Goal: Task Accomplishment & Management: Complete application form

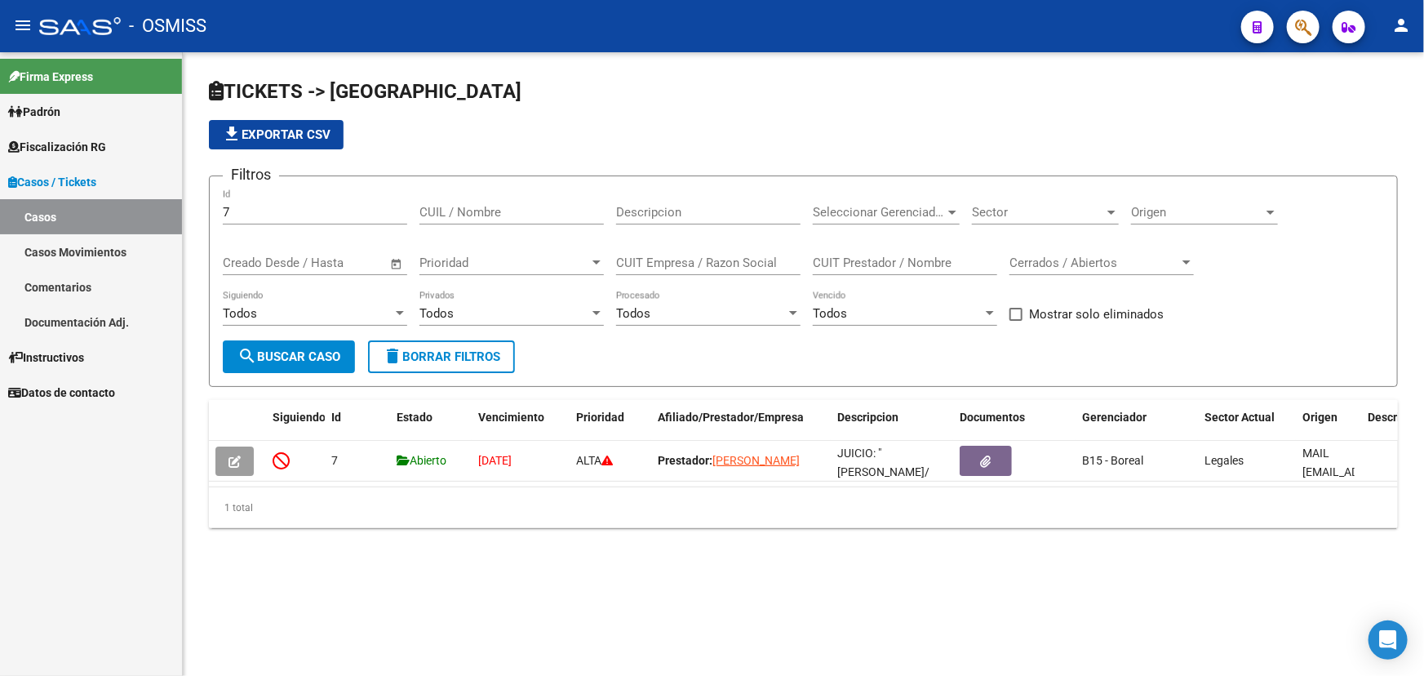
click at [85, 173] on span "Casos / Tickets" at bounding box center [52, 182] width 88 height 18
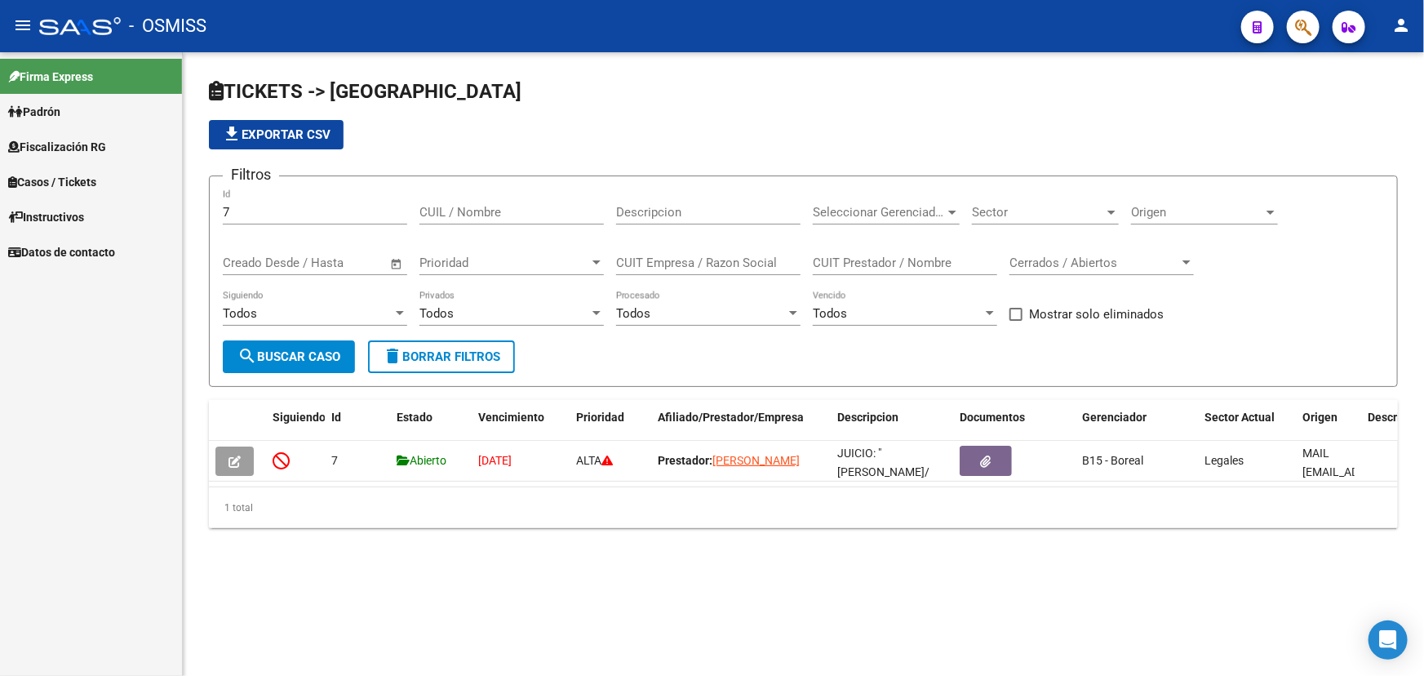
click at [89, 179] on span "Casos / Tickets" at bounding box center [52, 182] width 88 height 18
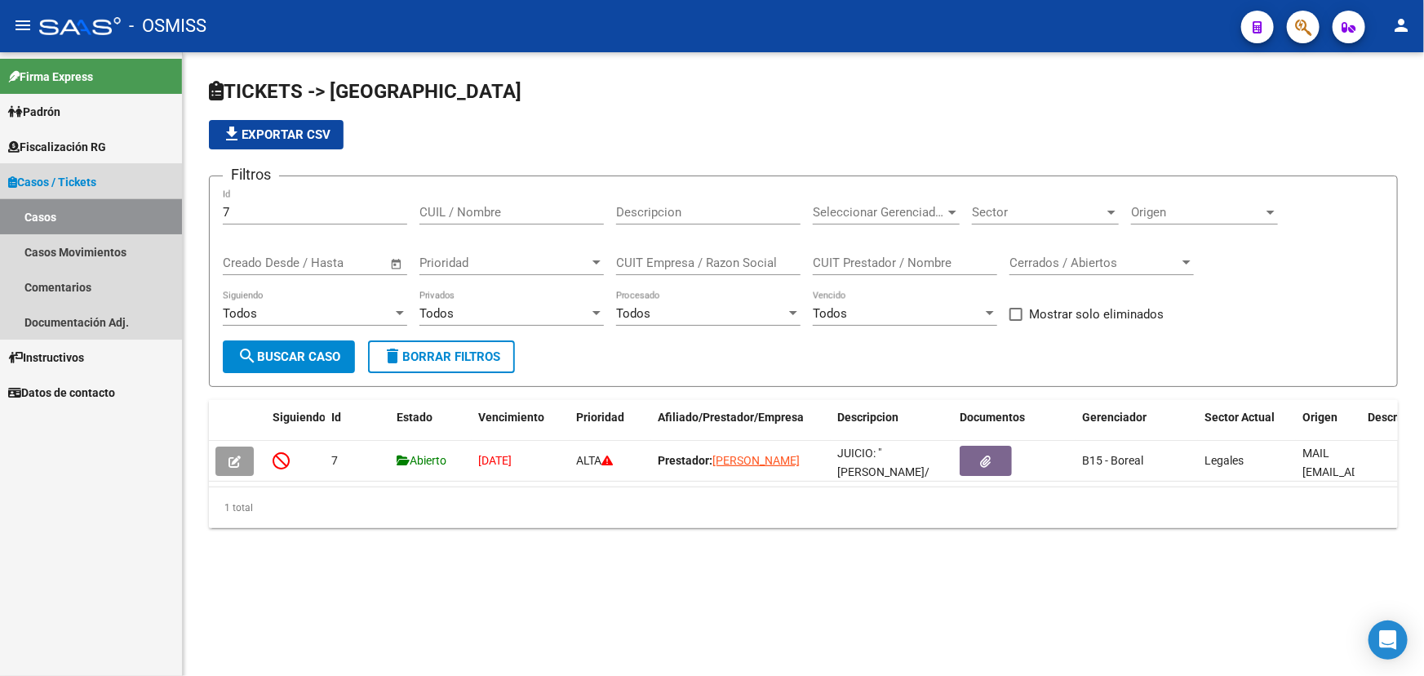
click at [48, 210] on link "Casos" at bounding box center [91, 216] width 182 height 35
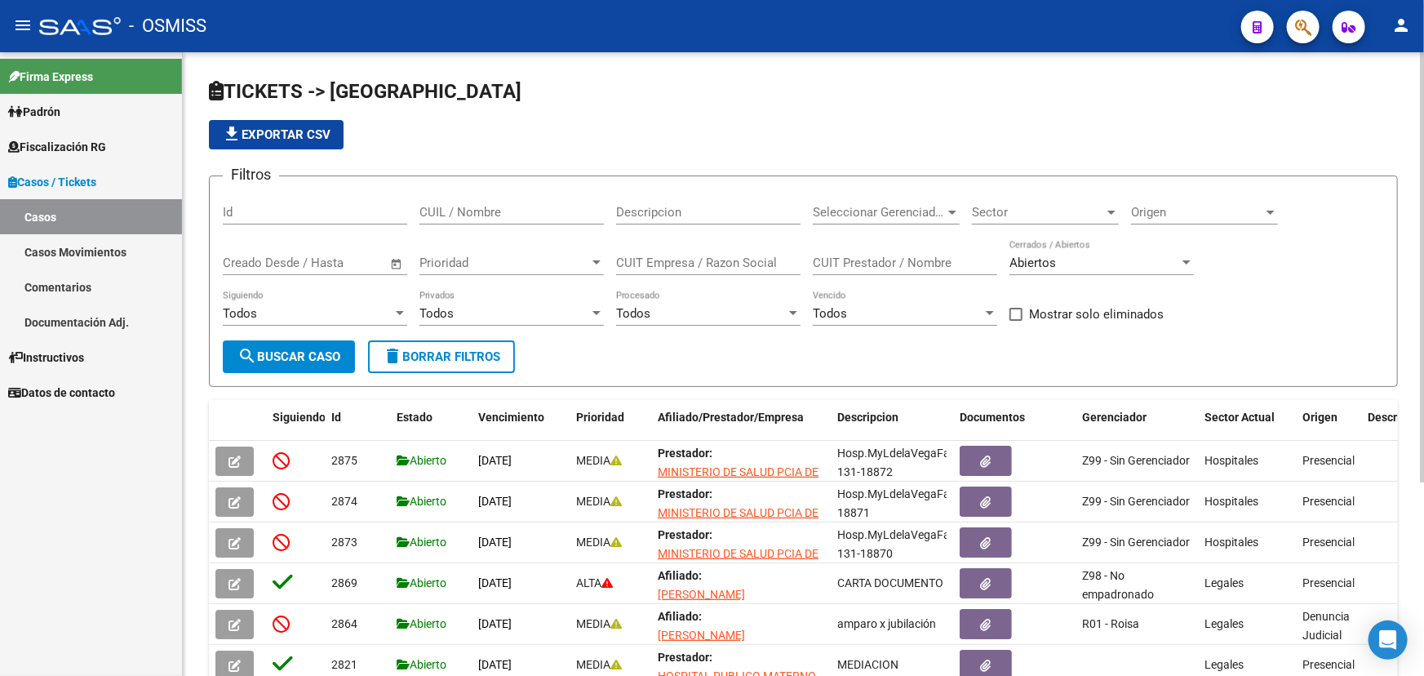
click at [924, 221] on div "Seleccionar Gerenciador Seleccionar Gerenciador" at bounding box center [886, 206] width 147 height 35
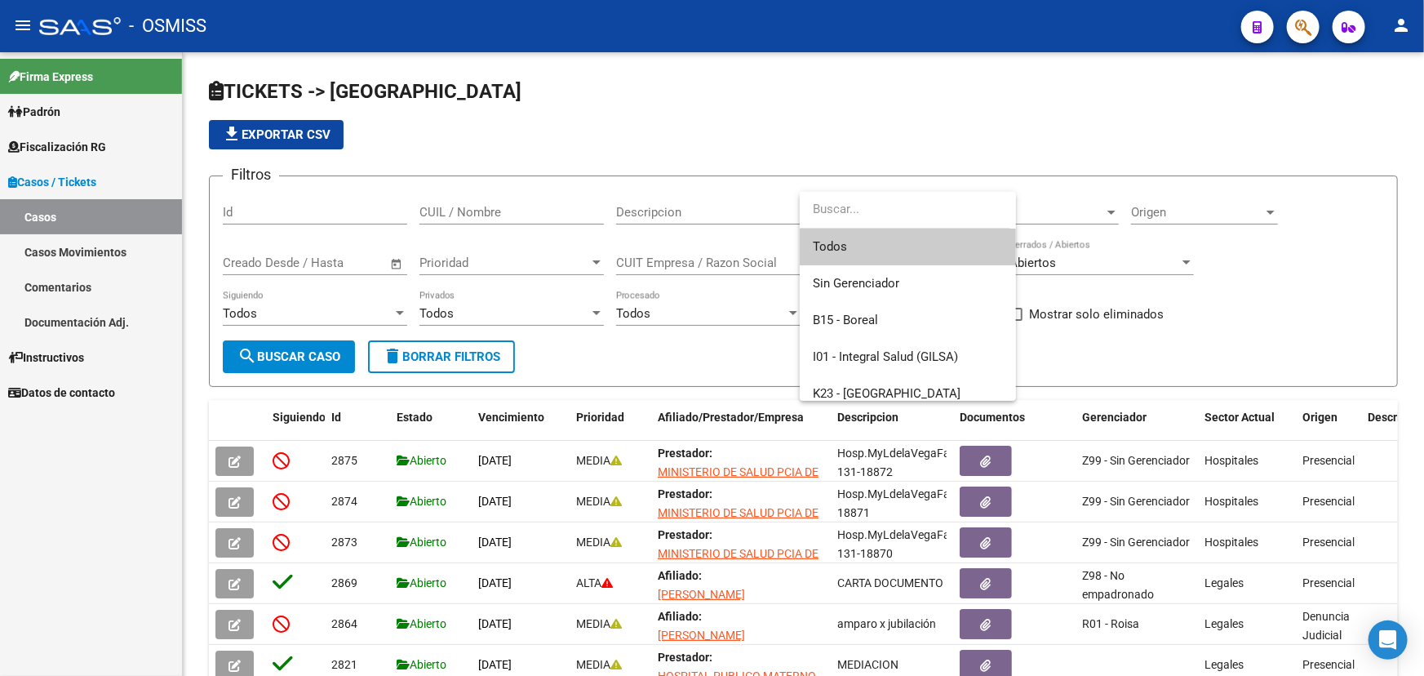
click at [1028, 18] on div at bounding box center [712, 338] width 1424 height 676
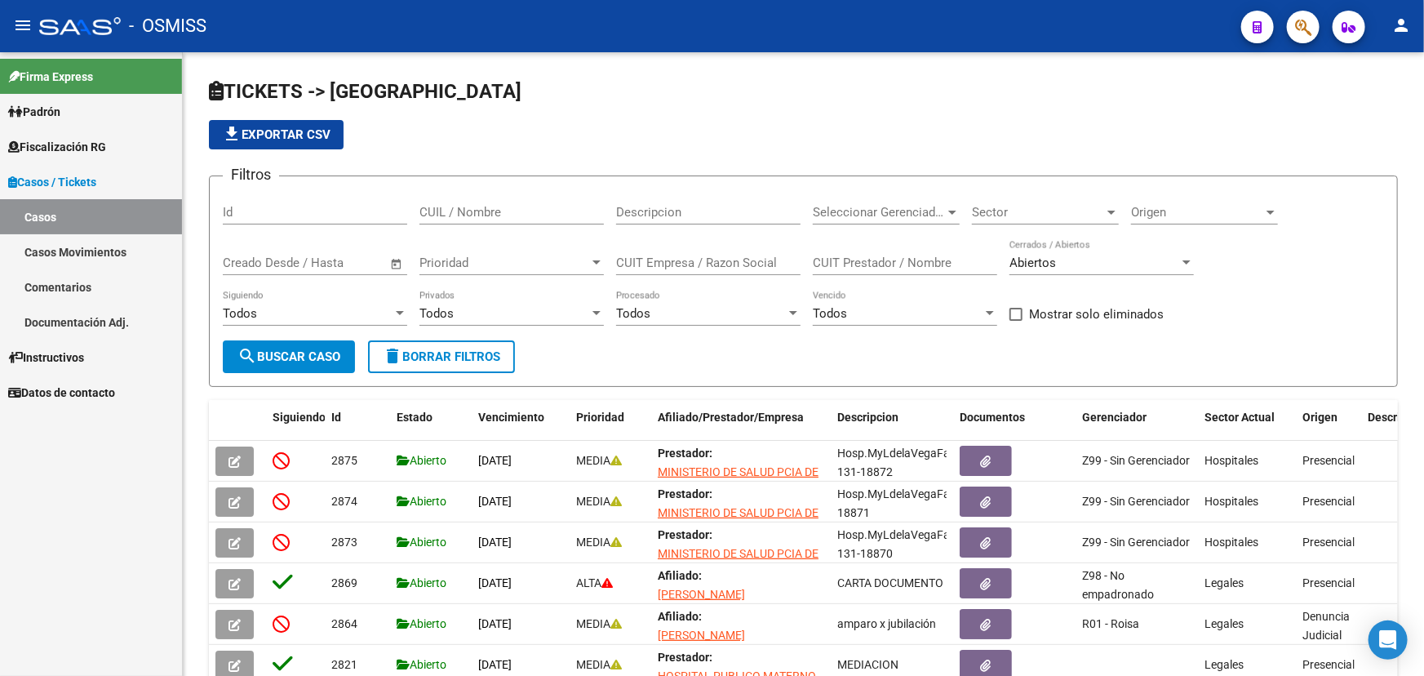
click at [93, 333] on link "Documentación Adj." at bounding box center [91, 321] width 182 height 35
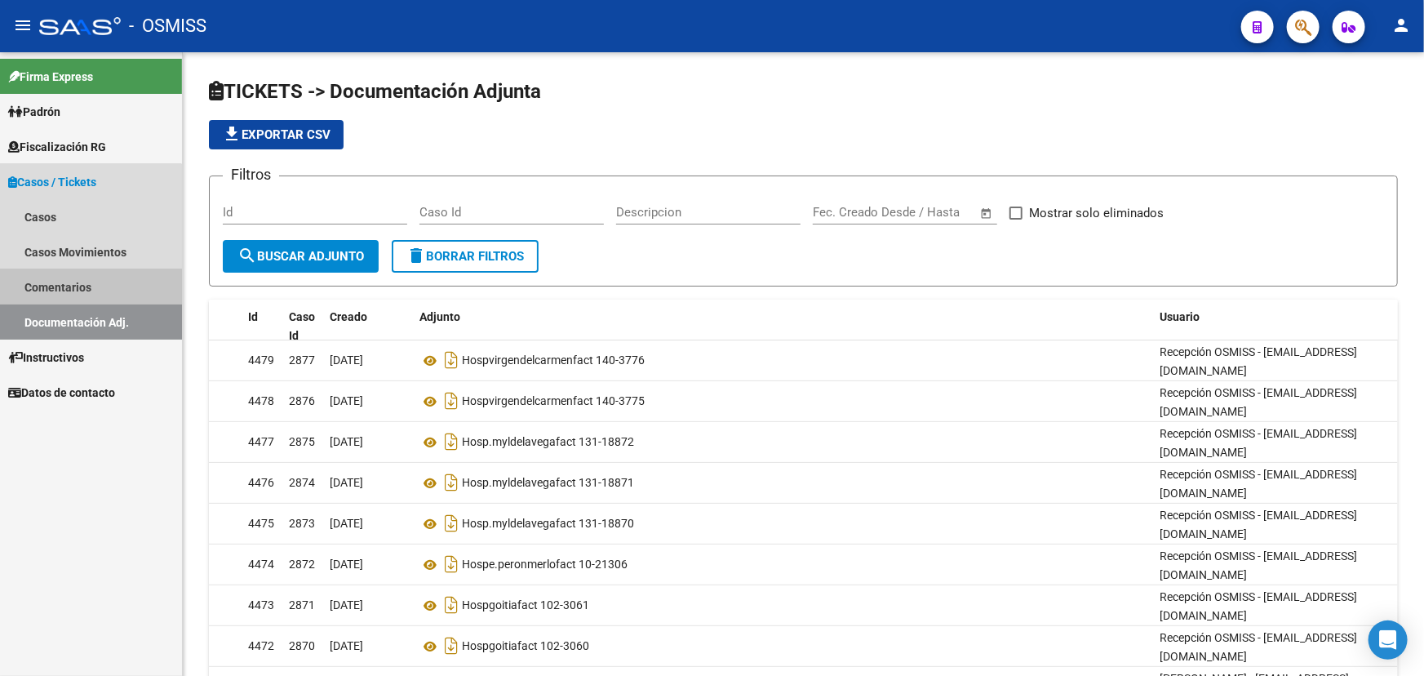
click at [73, 287] on link "Comentarios" at bounding box center [91, 286] width 182 height 35
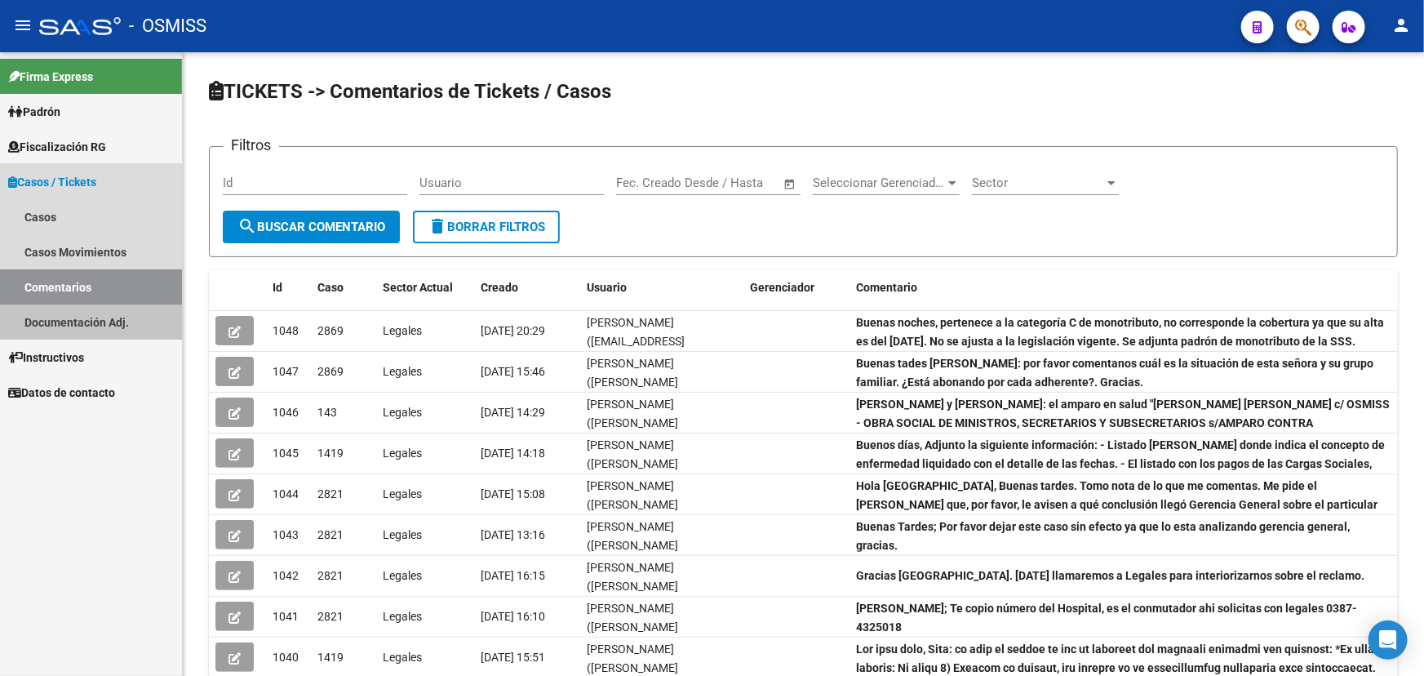
click at [82, 318] on link "Documentación Adj." at bounding box center [91, 321] width 182 height 35
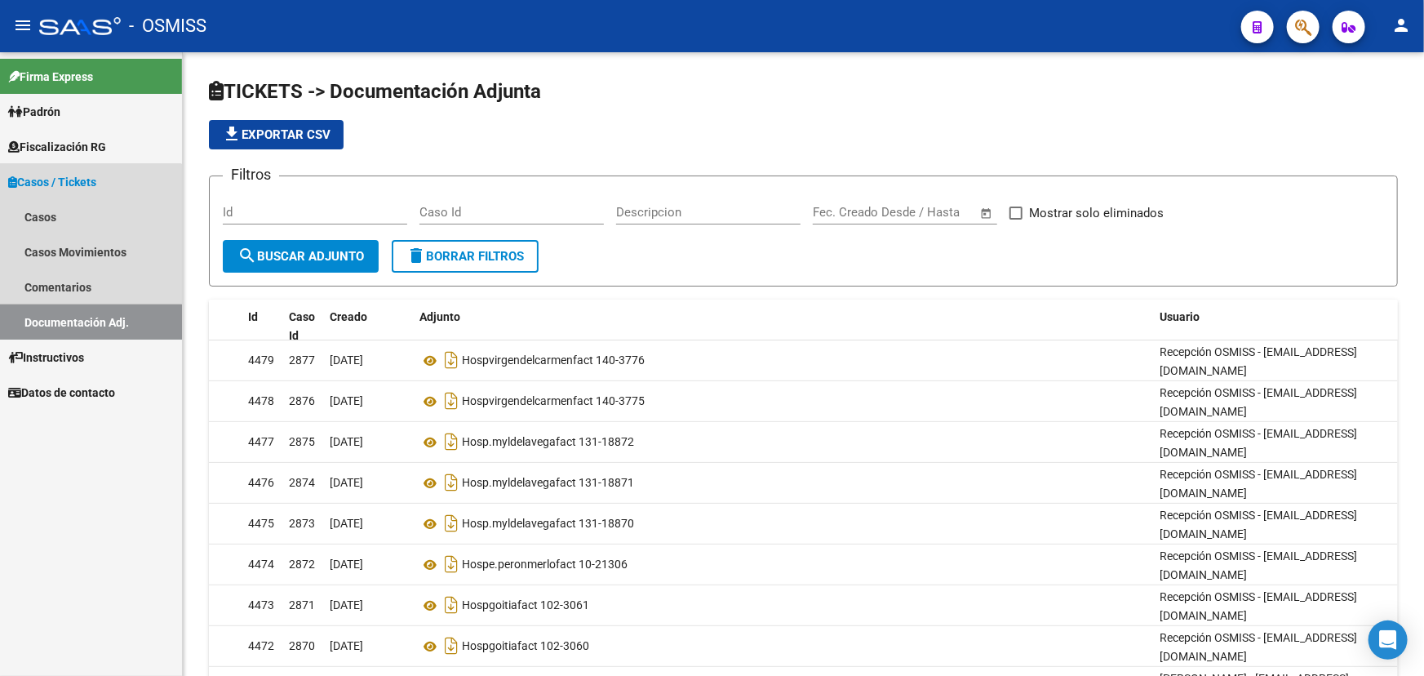
click at [77, 323] on link "Documentación Adj." at bounding box center [91, 321] width 182 height 35
click at [33, 275] on link "Comentarios" at bounding box center [91, 286] width 182 height 35
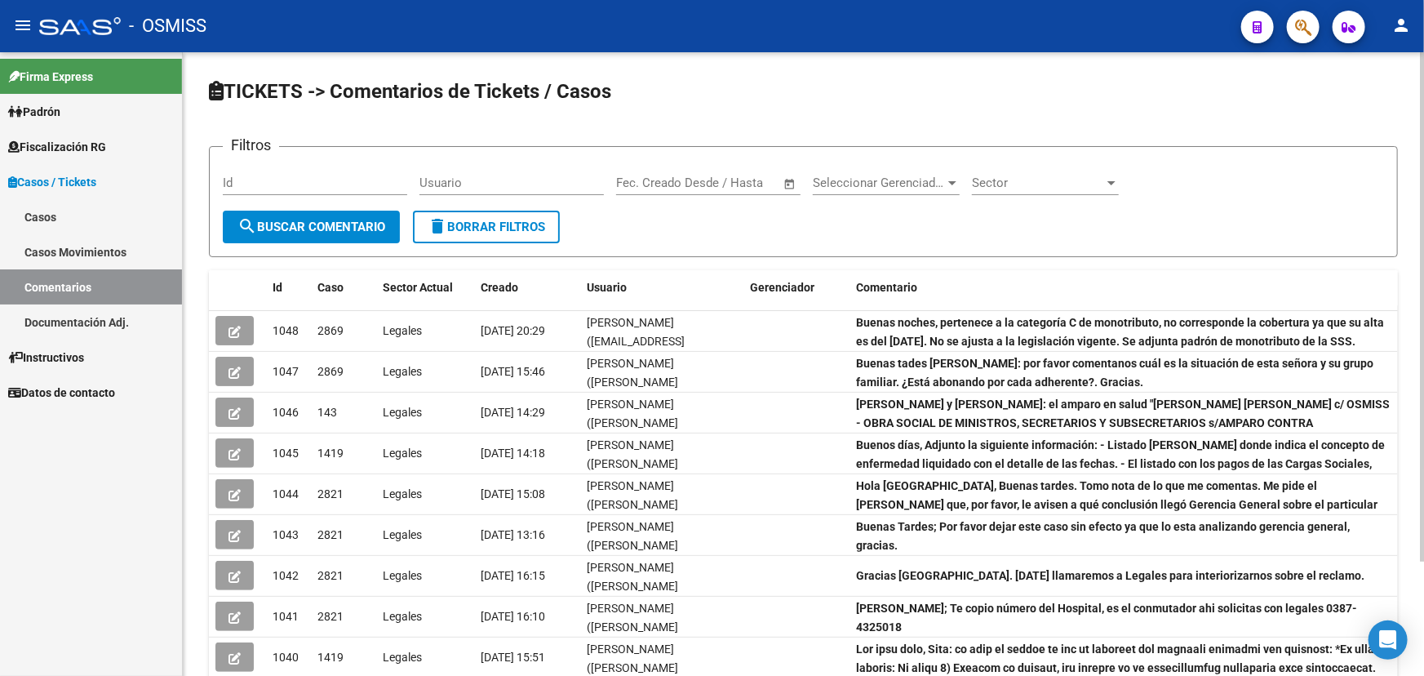
drag, startPoint x: 952, startPoint y: 319, endPoint x: 1215, endPoint y: 308, distance: 263.0
click at [1215, 308] on div "Id Caso Sector Actual Creado Usuario Gerenciador Comentario 1048 2869 Legales […" at bounding box center [803, 517] width 1189 height 495
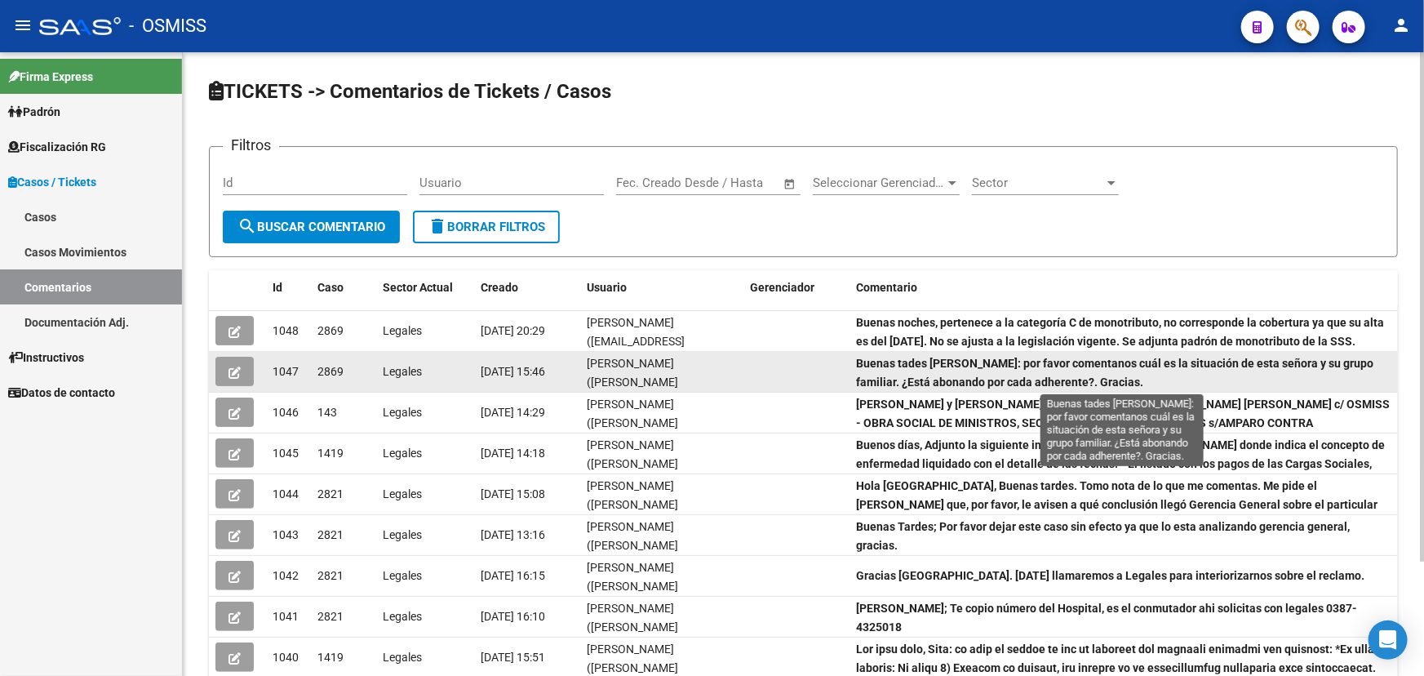
click at [1175, 359] on strong "Buenas tades [PERSON_NAME]: por favor comentanos cuál es la situación de esta s…" at bounding box center [1114, 373] width 517 height 32
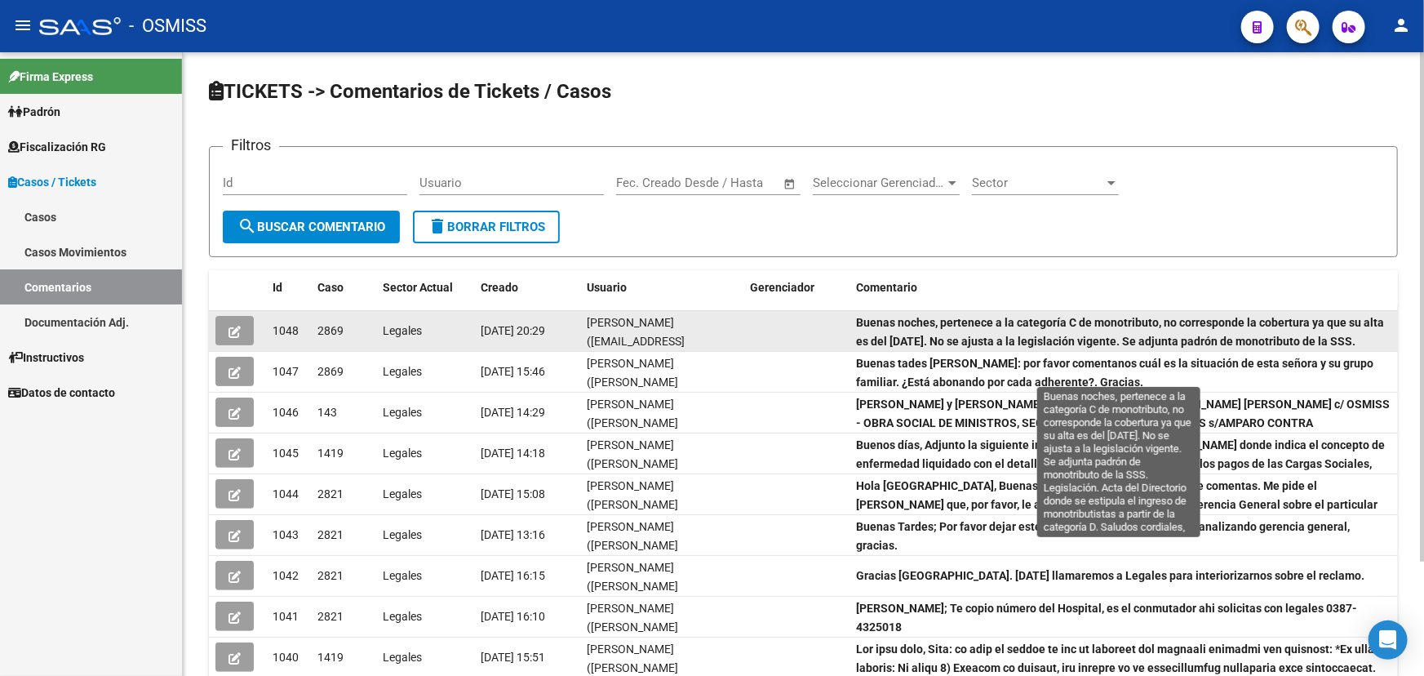
drag, startPoint x: 1323, startPoint y: 335, endPoint x: 1012, endPoint y: 338, distance: 310.9
click at [1028, 322] on strong "Buenas noches, pertenece a la categoría C de monotributo, no corresponde la cob…" at bounding box center [1122, 350] width 532 height 69
click at [1011, 338] on strong "Buenas noches, pertenece a la categoría C de monotributo, no corresponde la cob…" at bounding box center [1122, 350] width 532 height 69
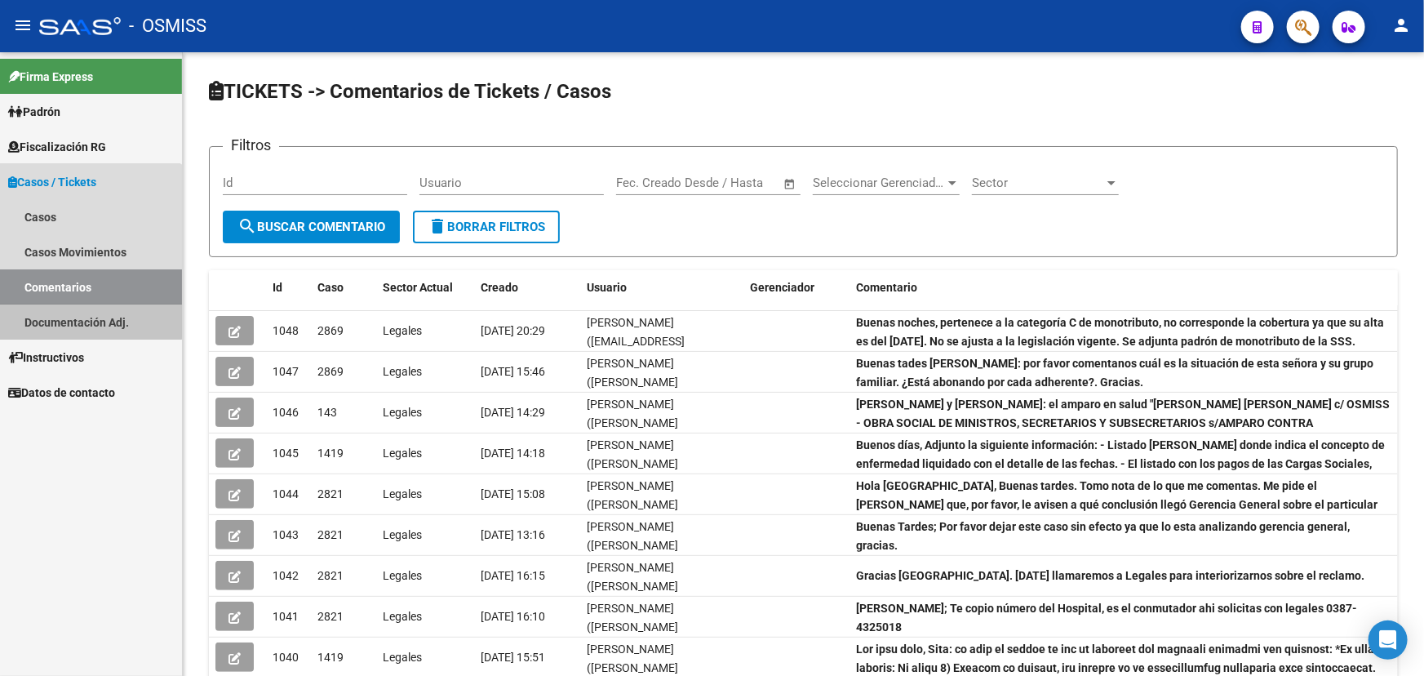
click at [88, 317] on link "Documentación Adj." at bounding box center [91, 321] width 182 height 35
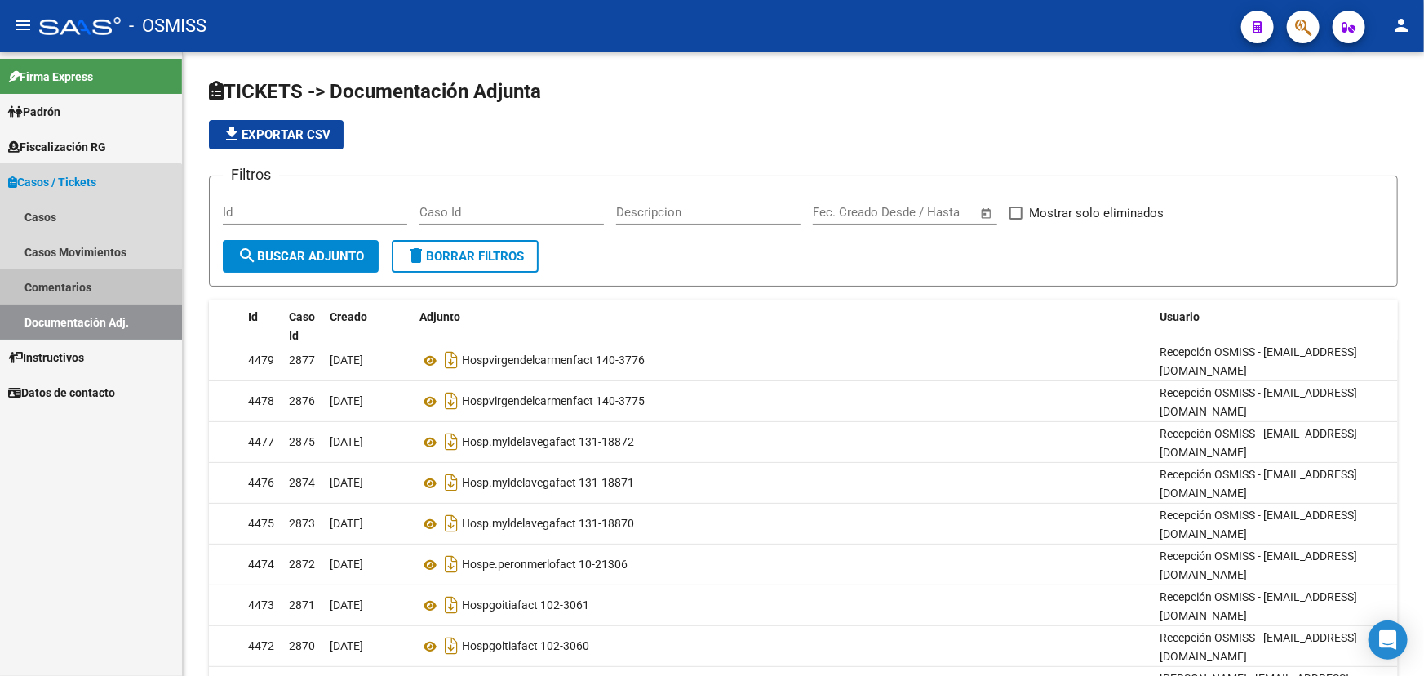
click at [60, 281] on link "Comentarios" at bounding box center [91, 286] width 182 height 35
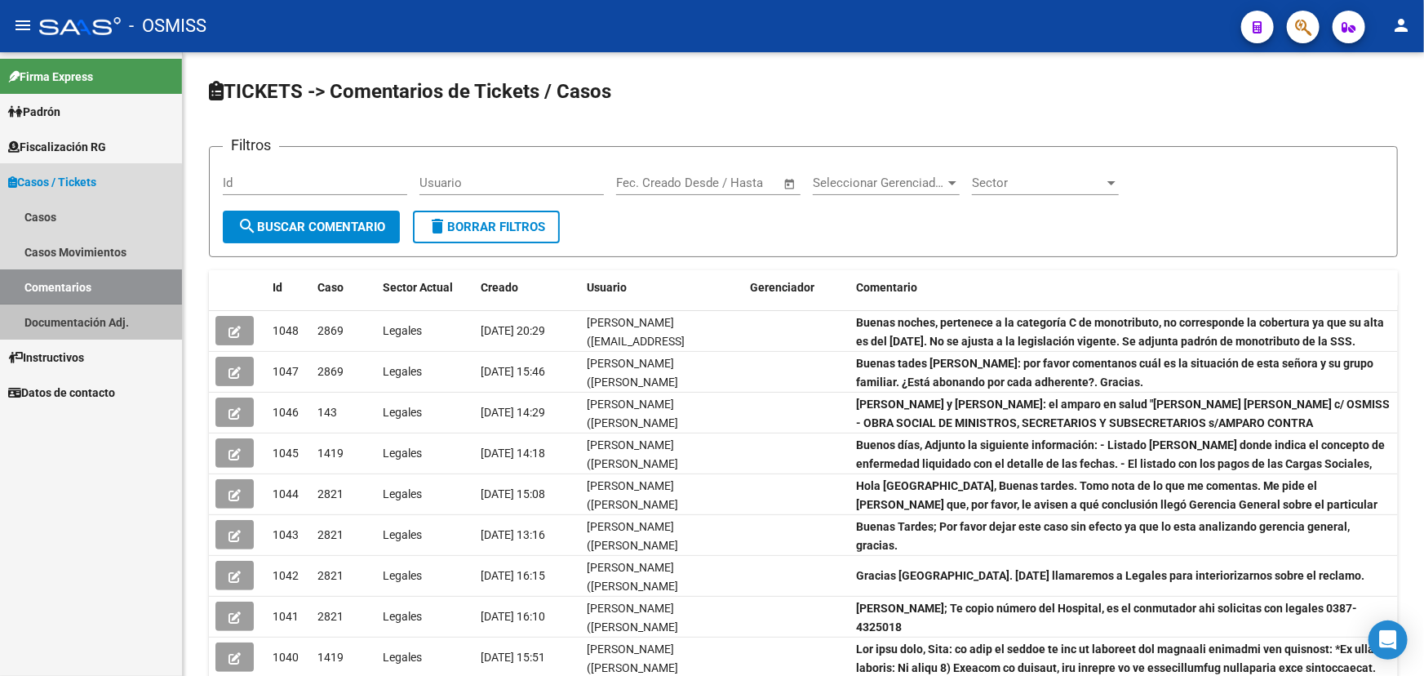
click at [54, 312] on link "Documentación Adj." at bounding box center [91, 321] width 182 height 35
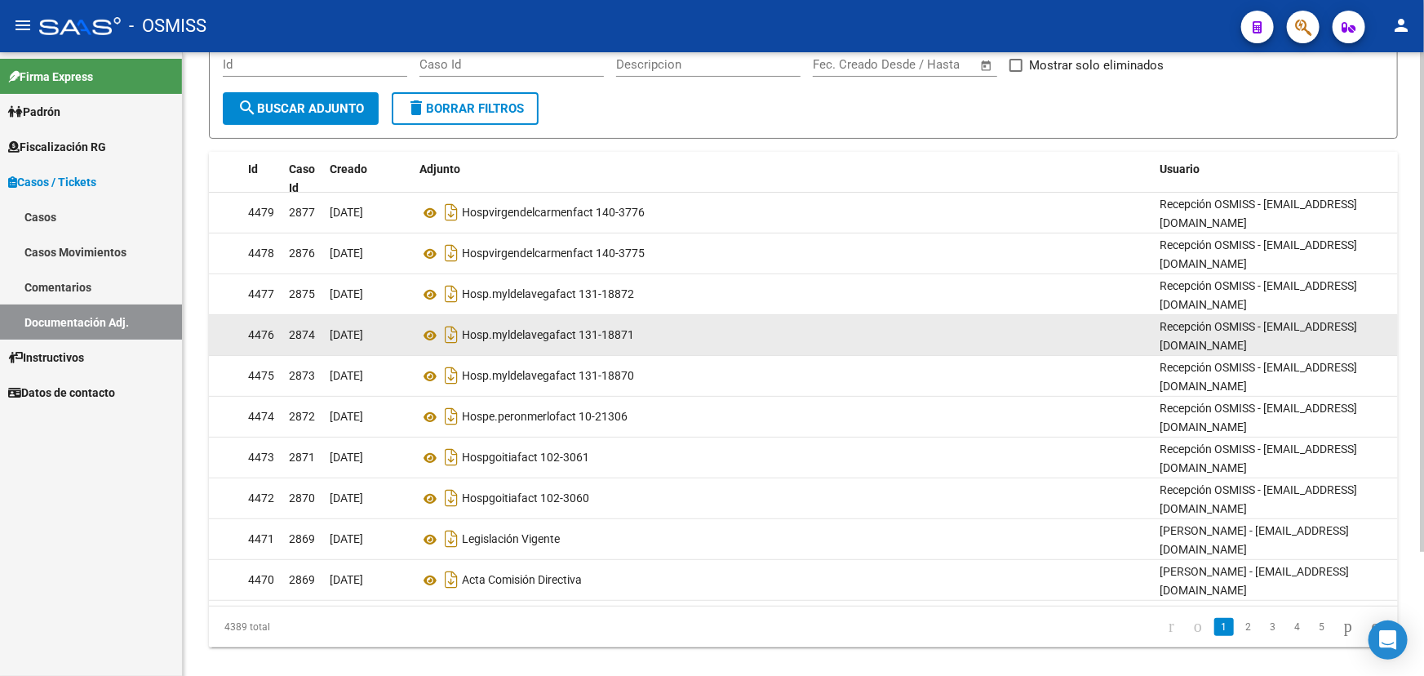
scroll to position [153, 0]
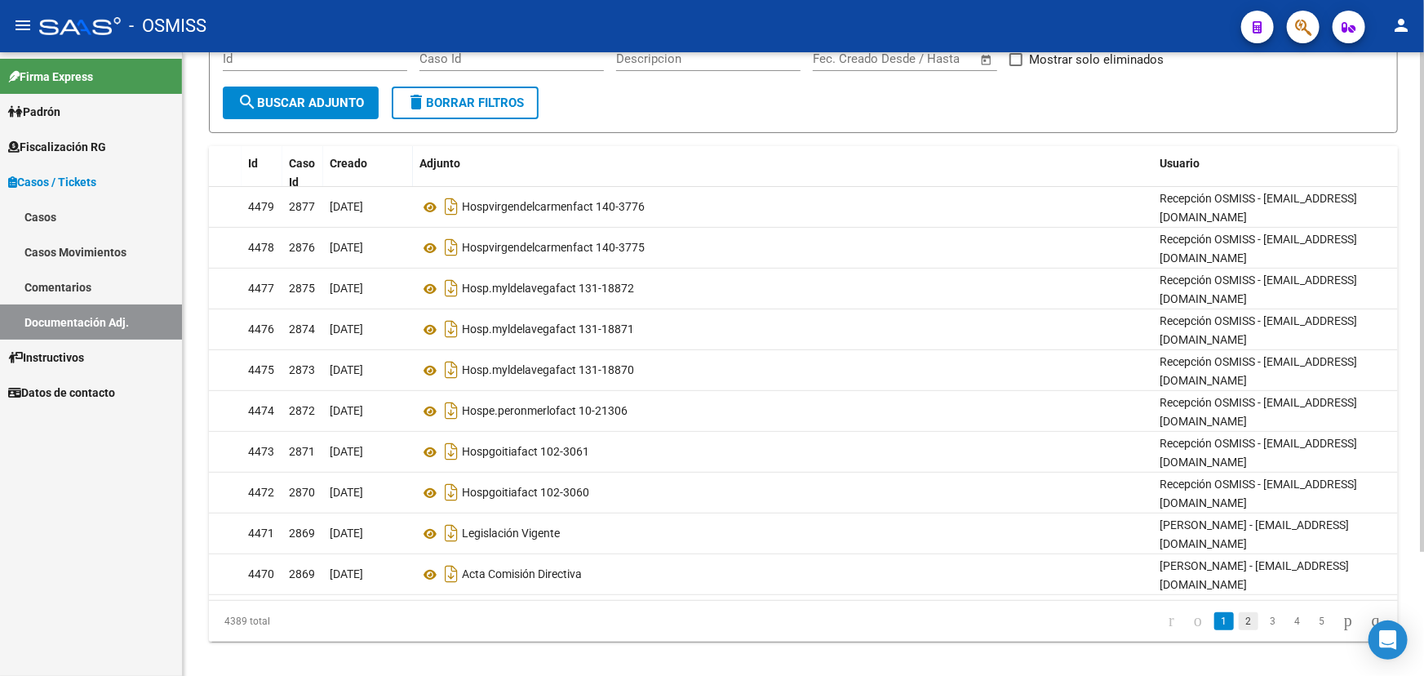
click at [1238, 612] on link "2" at bounding box center [1248, 621] width 20 height 18
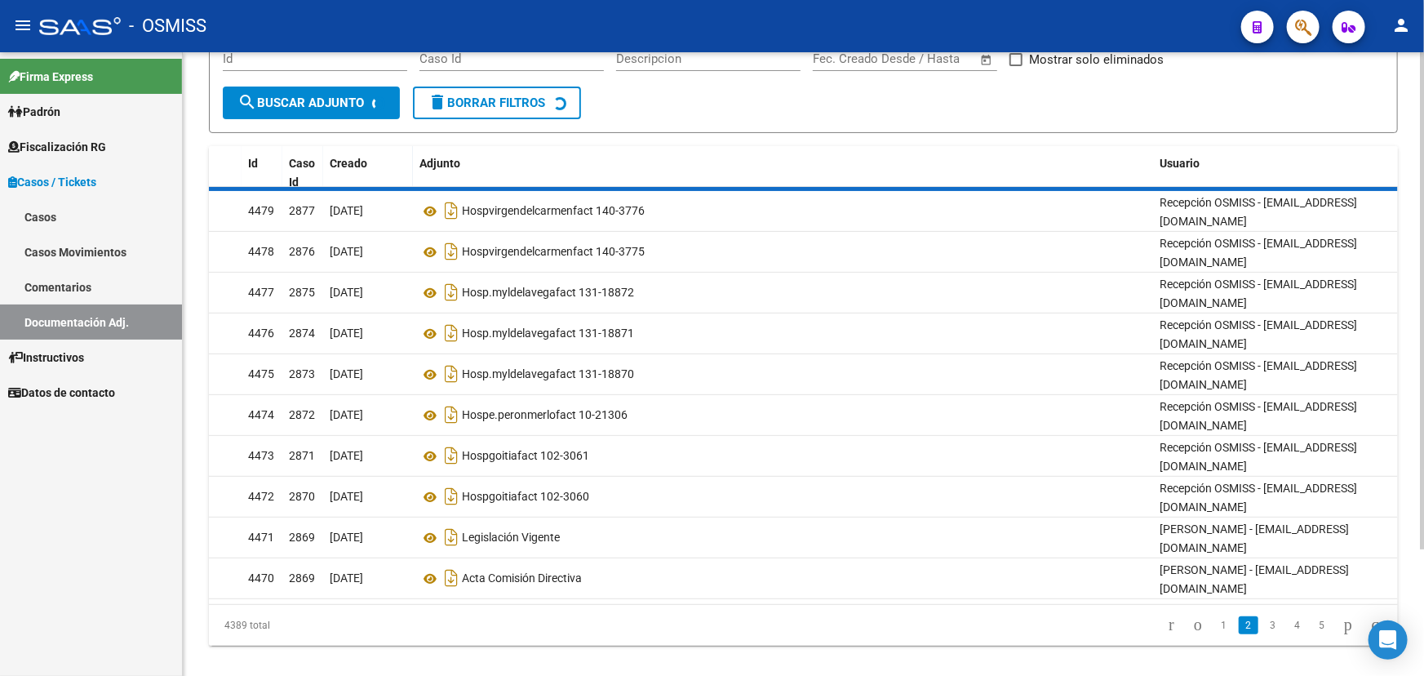
scroll to position [138, 0]
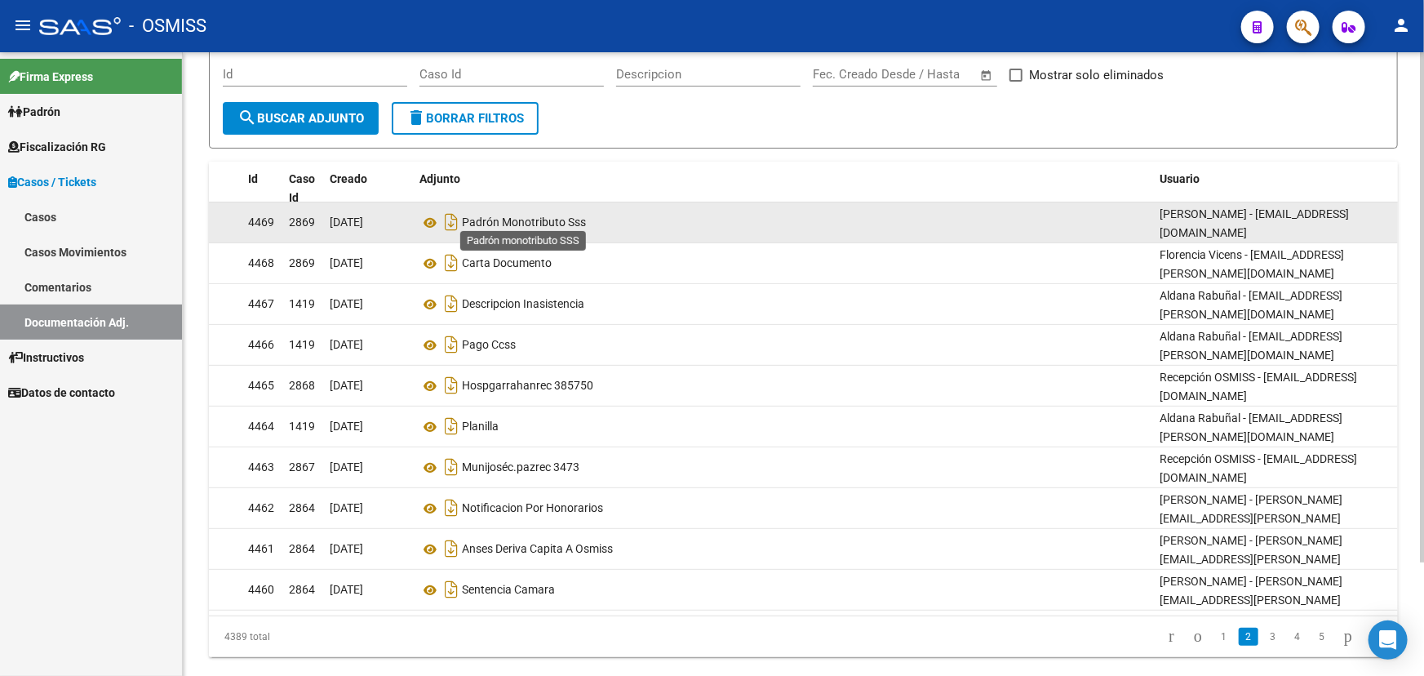
drag, startPoint x: 496, startPoint y: 219, endPoint x: 598, endPoint y: 226, distance: 102.2
click at [598, 226] on div "Padrón Monotributo Sss" at bounding box center [782, 222] width 727 height 26
click at [603, 226] on div "Padrón Monotributo Sss" at bounding box center [782, 222] width 727 height 26
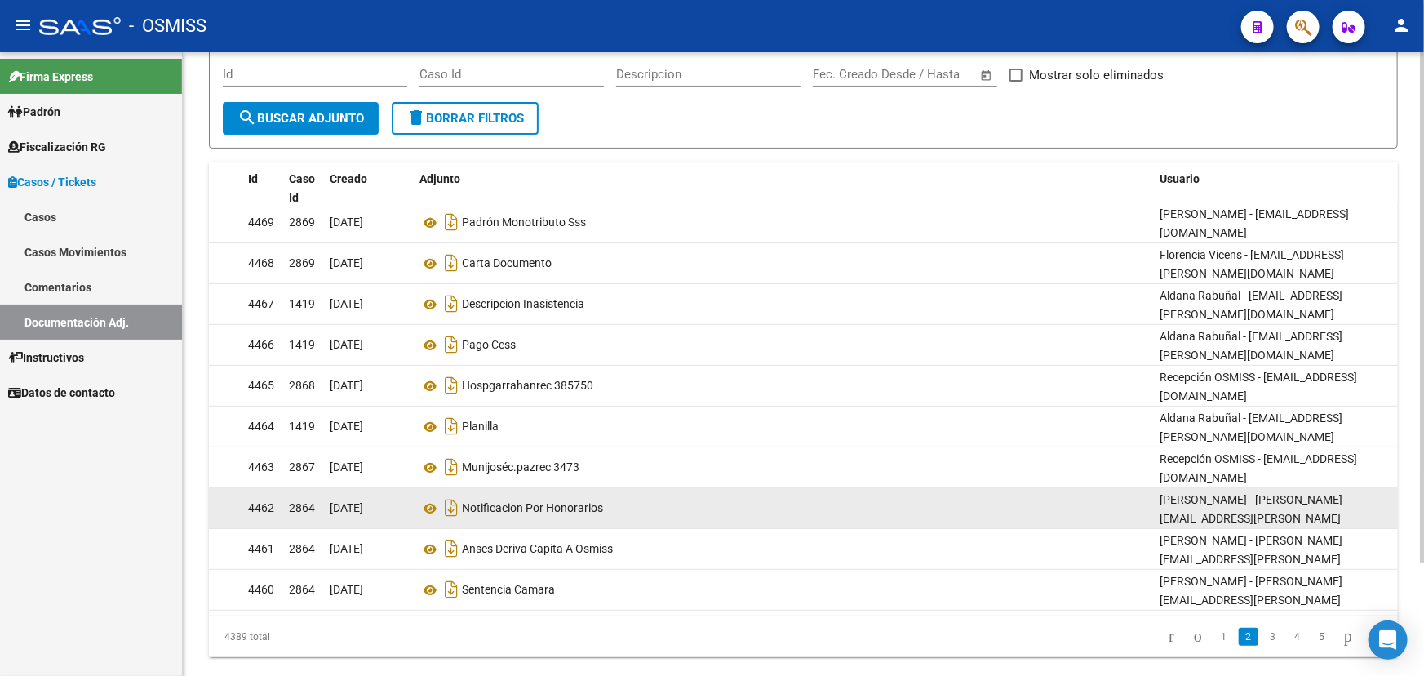
drag, startPoint x: 316, startPoint y: 495, endPoint x: 286, endPoint y: 495, distance: 29.4
click at [286, 495] on datatable-body-cell "2864" at bounding box center [302, 508] width 41 height 40
drag, startPoint x: 294, startPoint y: 495, endPoint x: 318, endPoint y: 504, distance: 26.1
click at [318, 504] on datatable-body-cell "2864" at bounding box center [302, 508] width 41 height 40
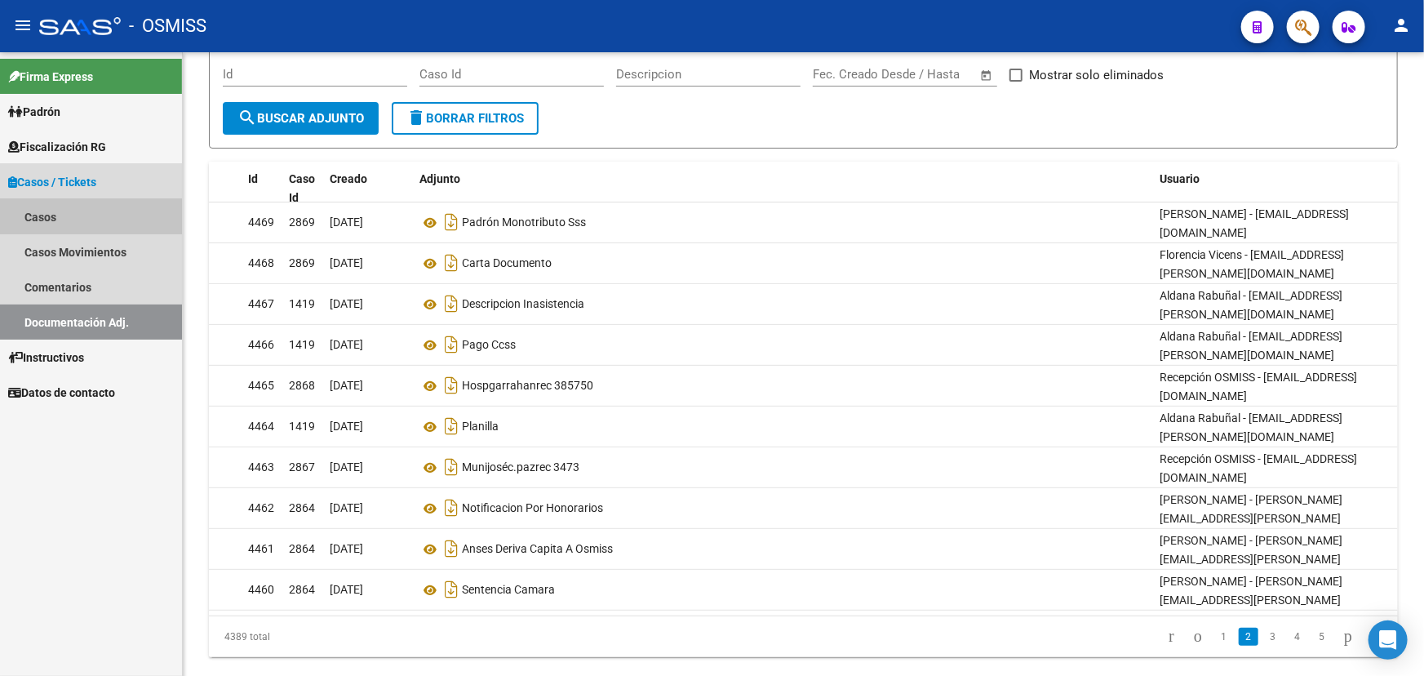
click at [60, 210] on link "Casos" at bounding box center [91, 216] width 182 height 35
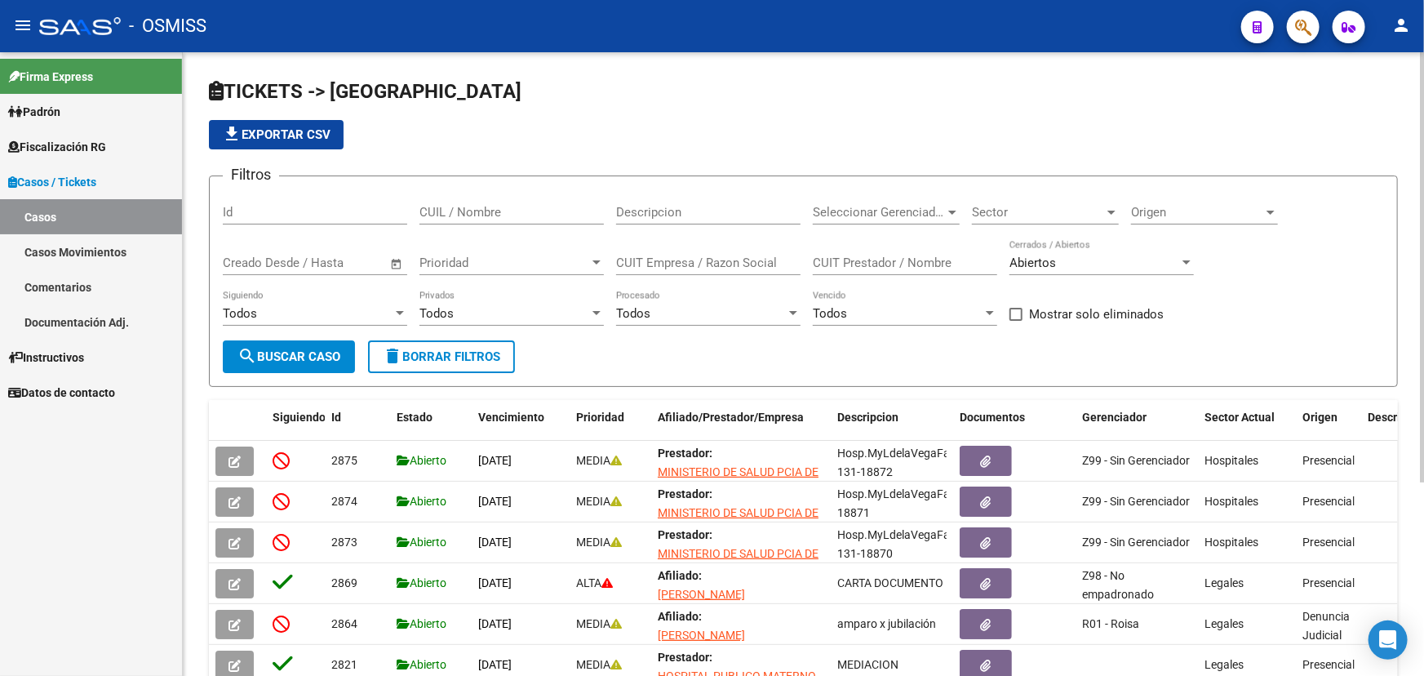
click at [269, 205] on input "Id" at bounding box center [315, 212] width 184 height 15
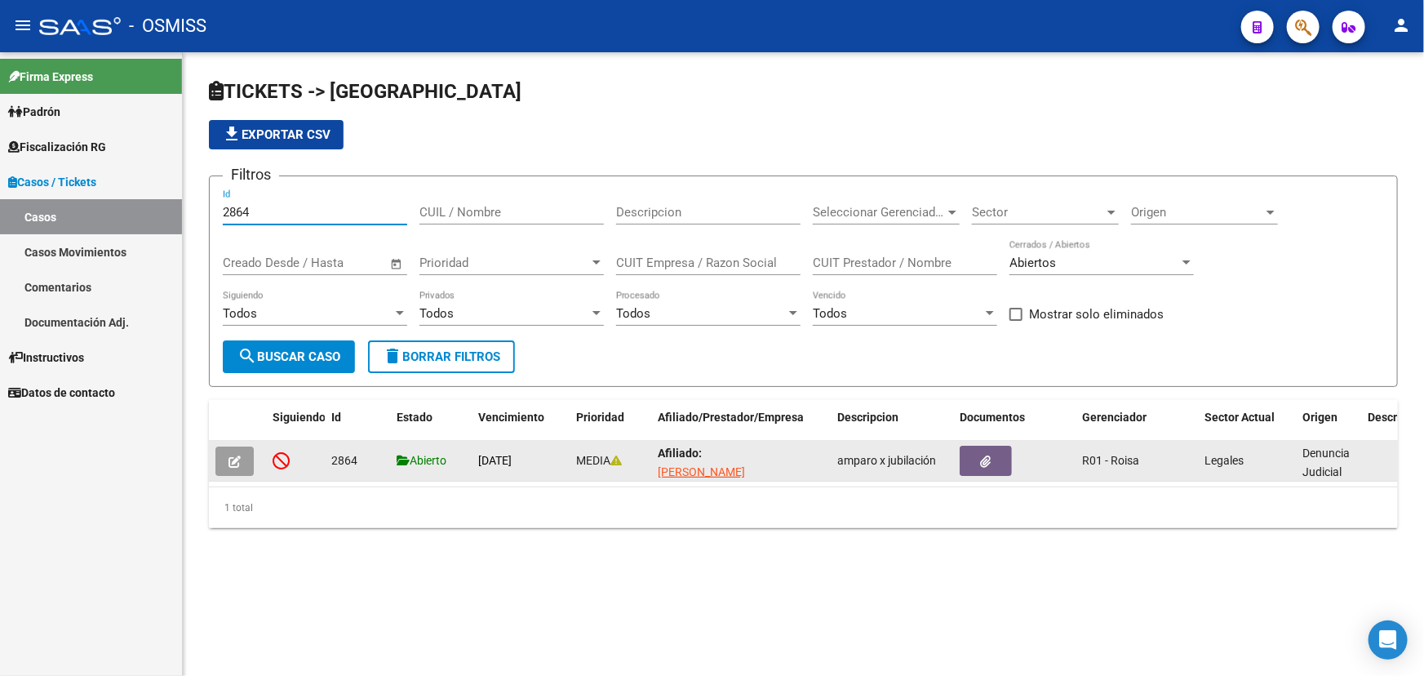
type input "2864"
click at [249, 461] on button "button" at bounding box center [234, 460] width 38 height 29
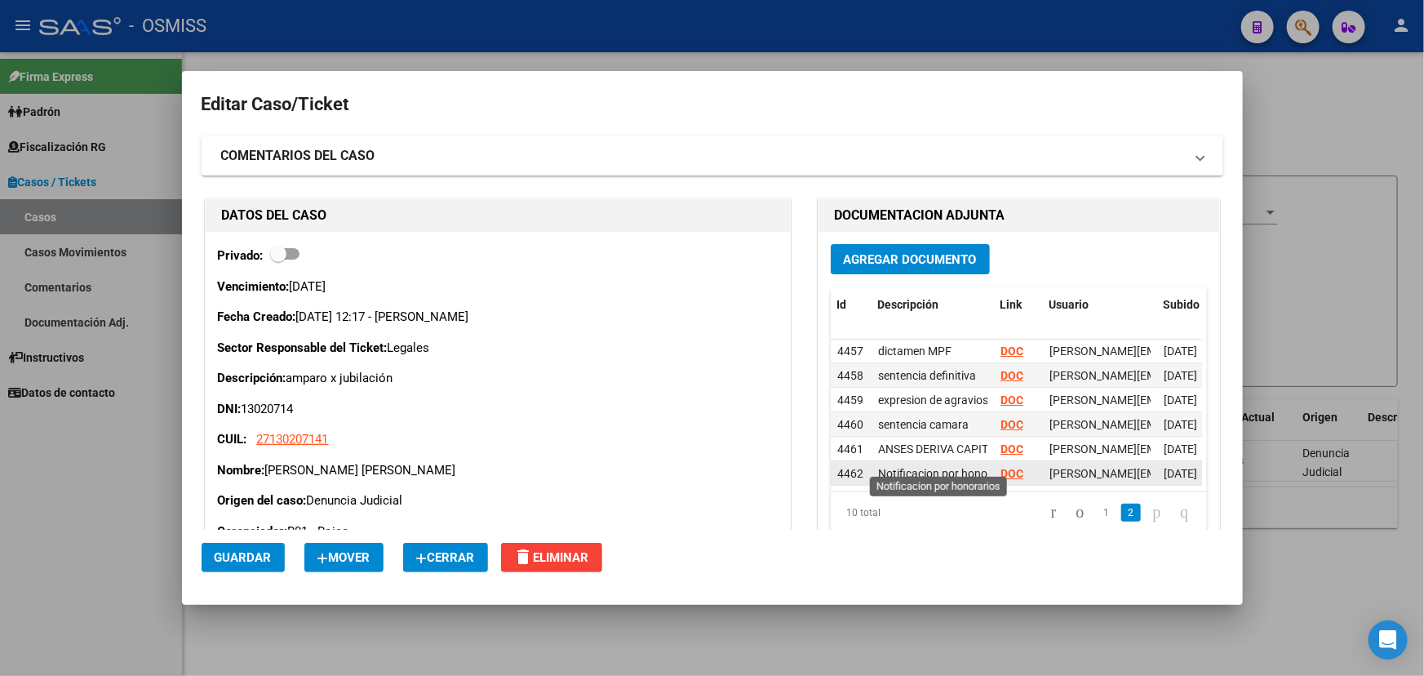
scroll to position [0, 29]
drag, startPoint x: 890, startPoint y: 467, endPoint x: 1012, endPoint y: 467, distance: 121.6
click at [1013, 468] on div "4462 Notificacion por honorarios DOC [PERSON_NAME][EMAIL_ADDRESS][PERSON_NAME][…" at bounding box center [1076, 473] width 490 height 24
click at [938, 467] on span "Notificacion por honorarios" at bounding box center [918, 473] width 139 height 13
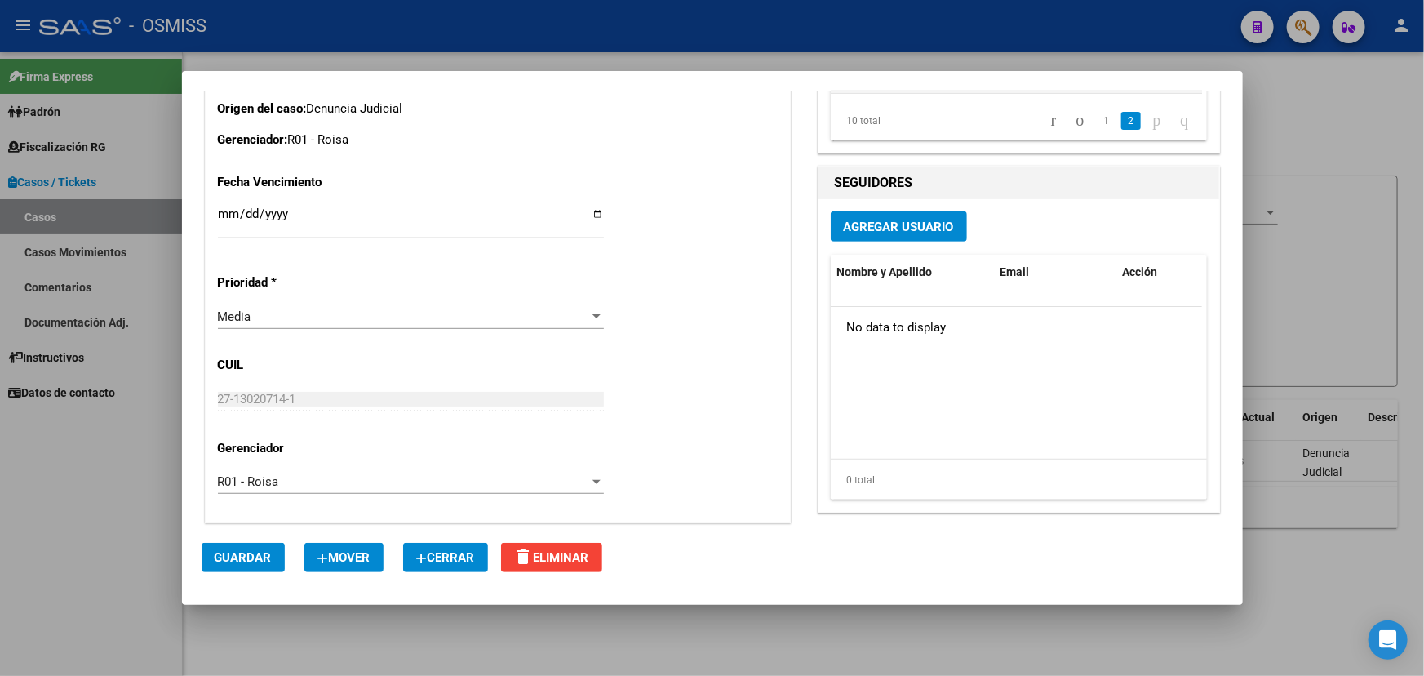
scroll to position [148, 0]
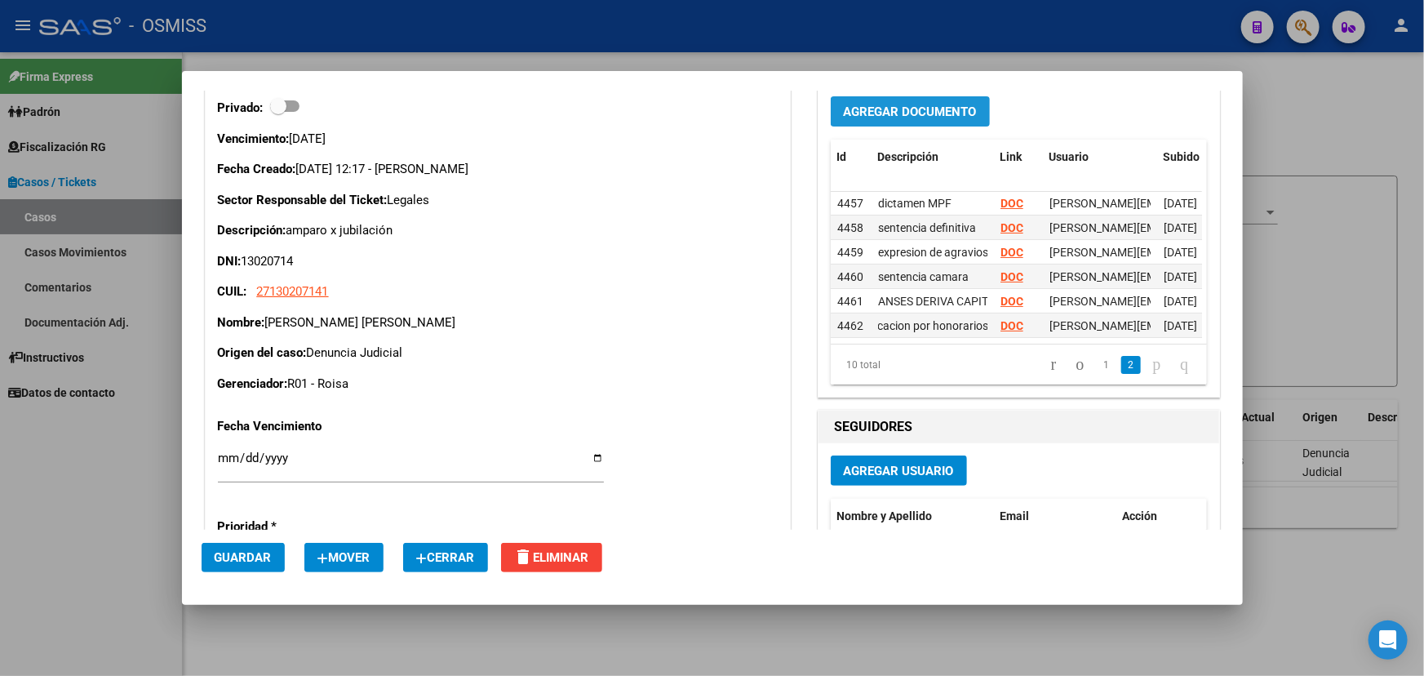
click at [926, 105] on span "Agregar Documento" at bounding box center [910, 111] width 133 height 15
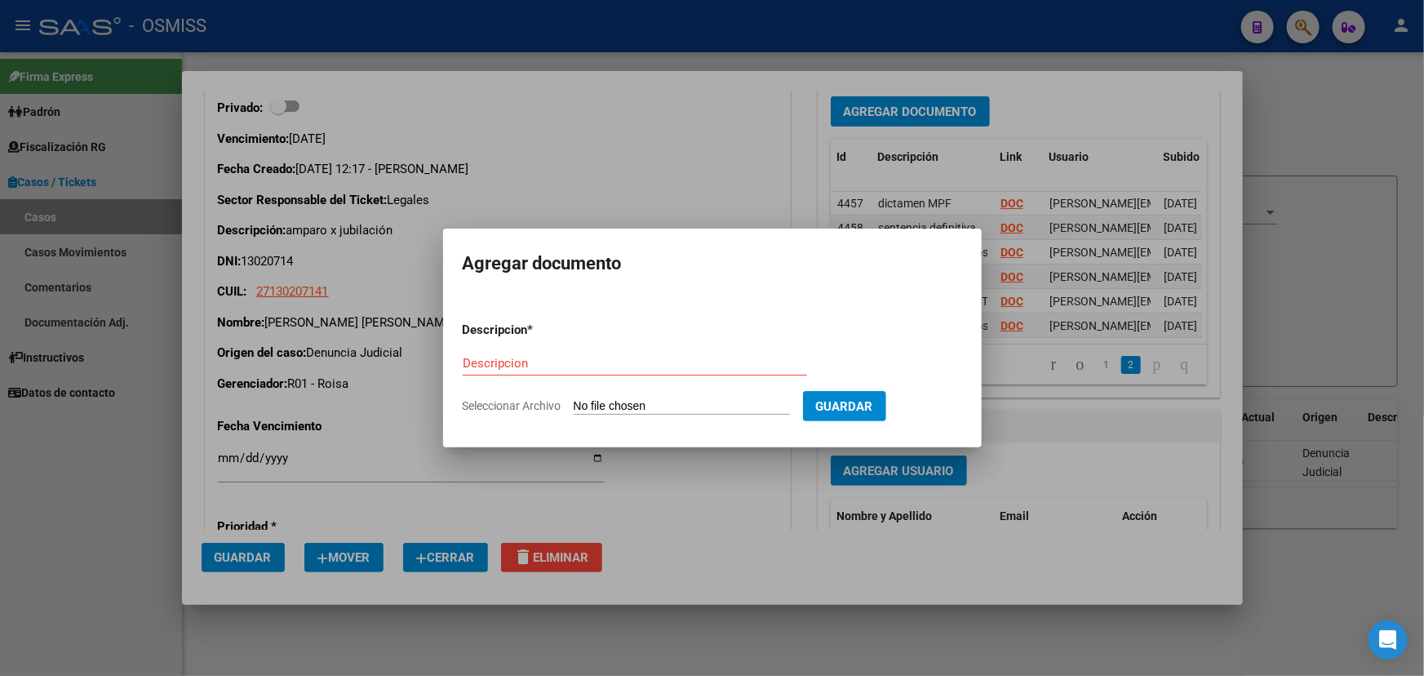
click at [701, 410] on input "Seleccionar Archivo" at bounding box center [682, 407] width 216 height 16
type input "C:\fakepath\Dra. Sartal FC+ CBU+CONSTANCIA MONOTRIBUTO.pdf"
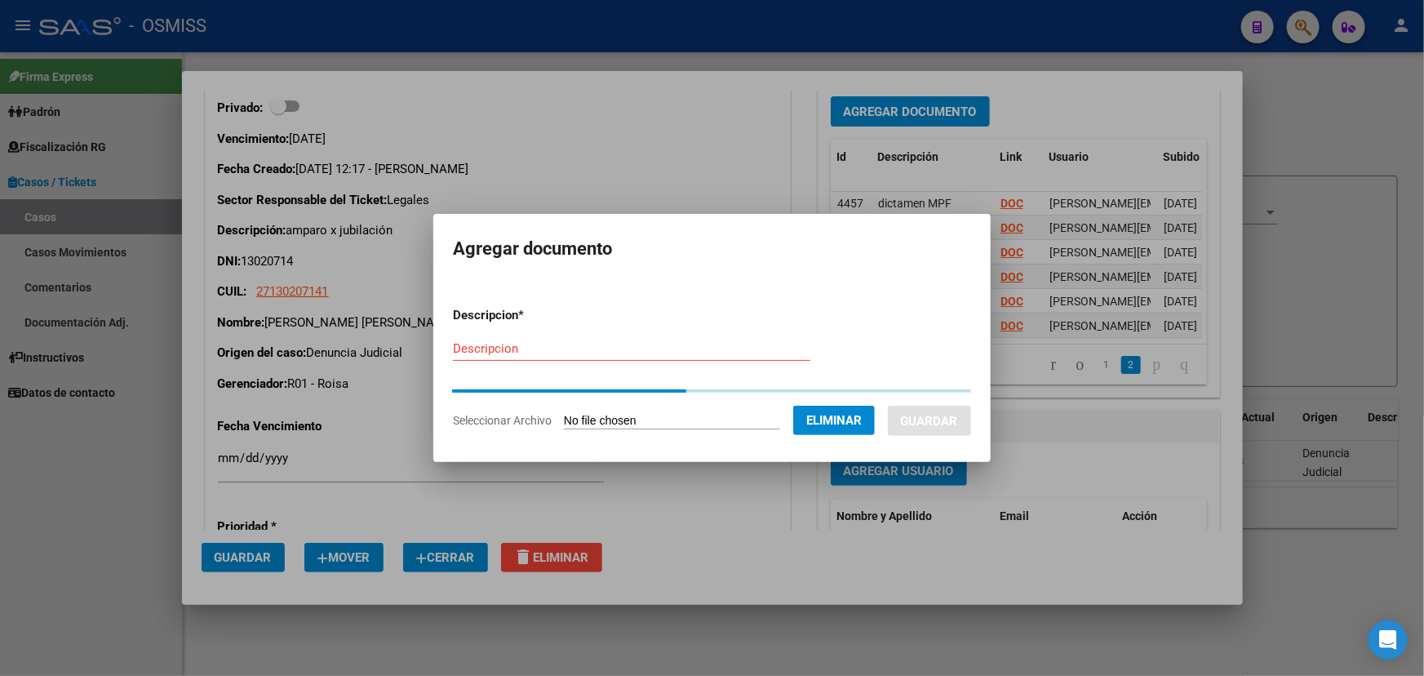
click at [483, 357] on div "Descripcion" at bounding box center [631, 348] width 357 height 24
click at [493, 351] on input "Descripcion" at bounding box center [631, 348] width 357 height 15
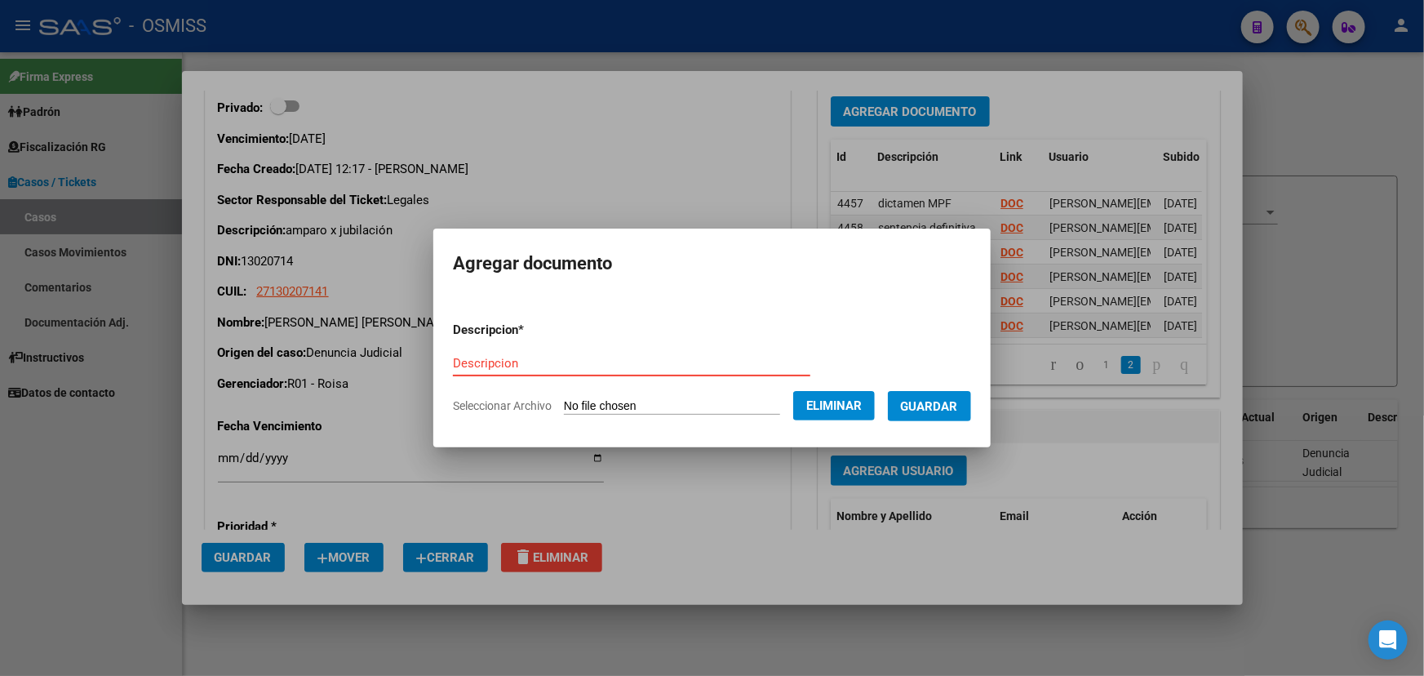
paste input "Dra. Sartal FC+ CBU+CONSTANCIA MONOTRIBUTO"
type input "Dra. Sartal FC+ CBU+CONSTANCIA MONOTRIBUTO"
click at [947, 410] on span "Guardar" at bounding box center [929, 406] width 57 height 15
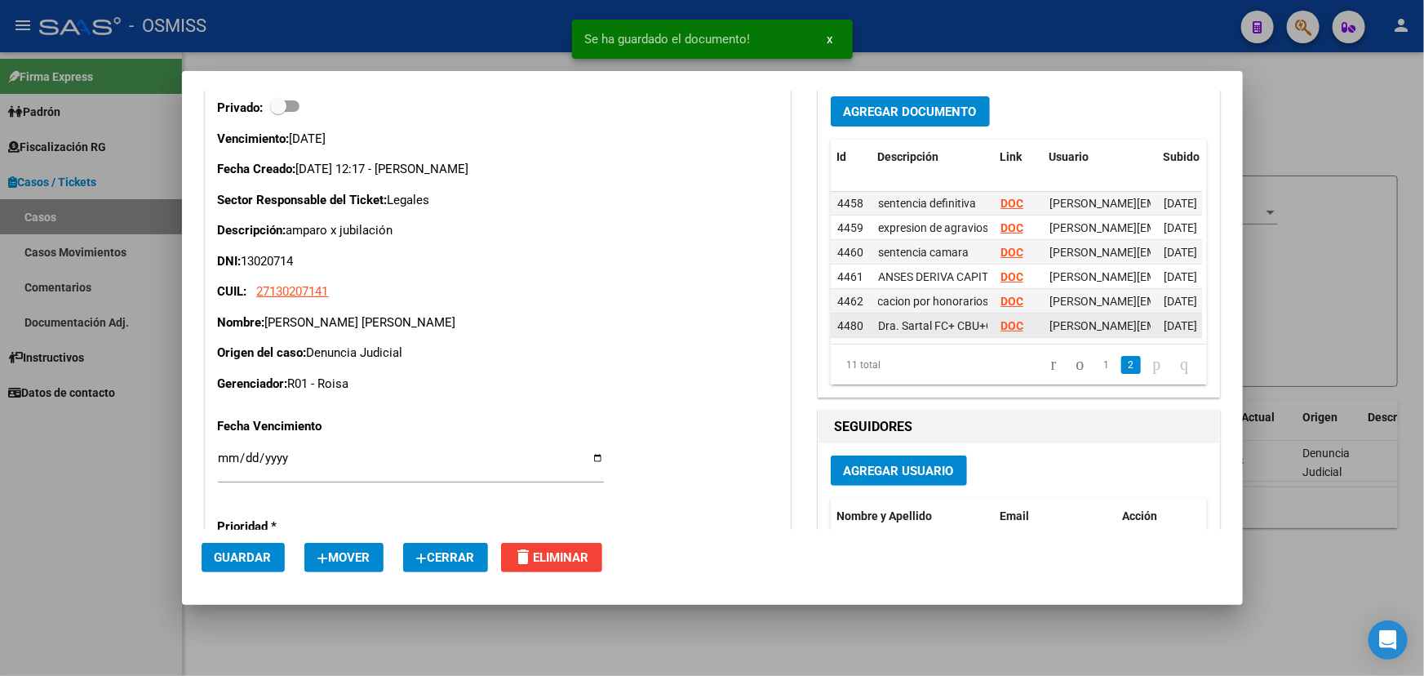
scroll to position [0, 151]
drag, startPoint x: 955, startPoint y: 321, endPoint x: 922, endPoint y: 317, distance: 33.0
click at [922, 319] on span "Dra. Sartal FC+ CBU+CONSTANCIA MONOTRIBUTO" at bounding box center [857, 325] width 260 height 13
click at [926, 320] on span "Dra. Sartal FC+ CBU+CONSTANCIA MONOTRIBUTO" at bounding box center [857, 325] width 260 height 13
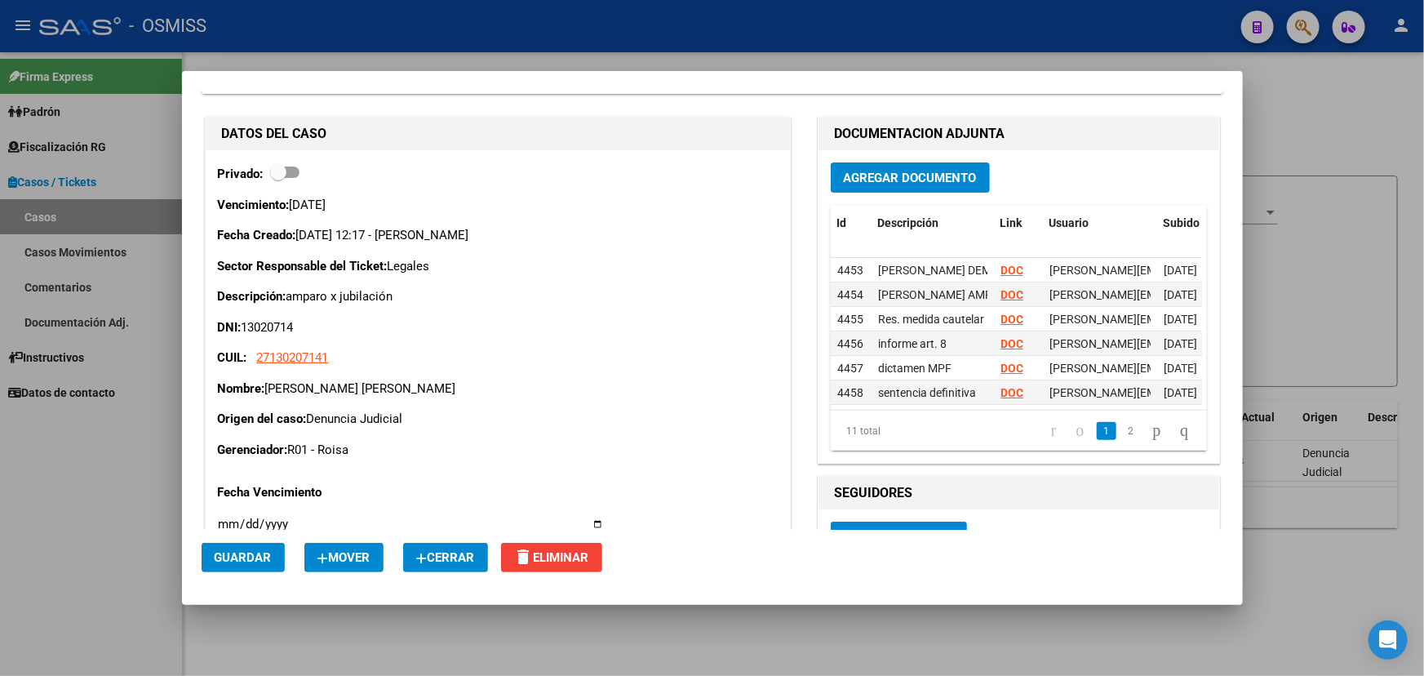
scroll to position [0, 0]
